Goal: Navigation & Orientation: Find specific page/section

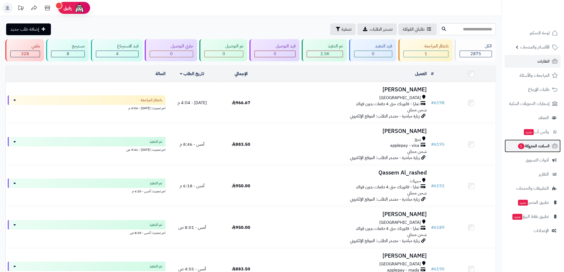
click at [534, 146] on span "السلات المتروكة 1" at bounding box center [534, 145] width 32 height 7
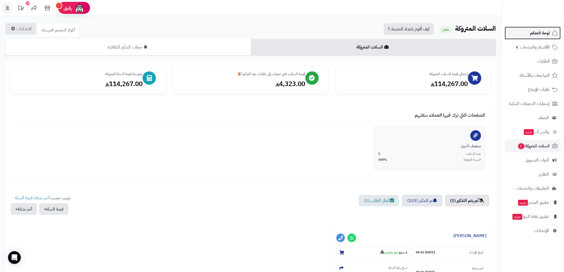
click at [544, 31] on span "لوحة التحكم" at bounding box center [539, 32] width 19 height 7
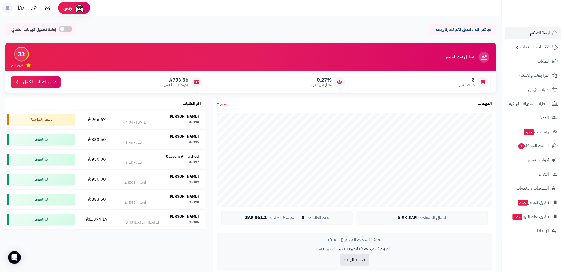
click at [544, 31] on span "لوحة التحكم" at bounding box center [539, 32] width 19 height 7
